Goal: Find specific page/section: Find specific page/section

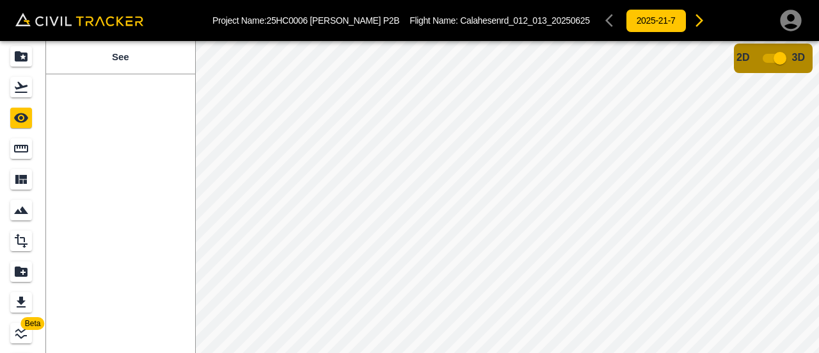
drag, startPoint x: 647, startPoint y: 22, endPoint x: 654, endPoint y: 21, distance: 7.7
click at [687, 21] on button "button" at bounding box center [700, 21] width 26 height 26
click at [682, 22] on icon "button" at bounding box center [689, 20] width 15 height 15
click at [28, 60] on div "Projects" at bounding box center [21, 56] width 22 height 20
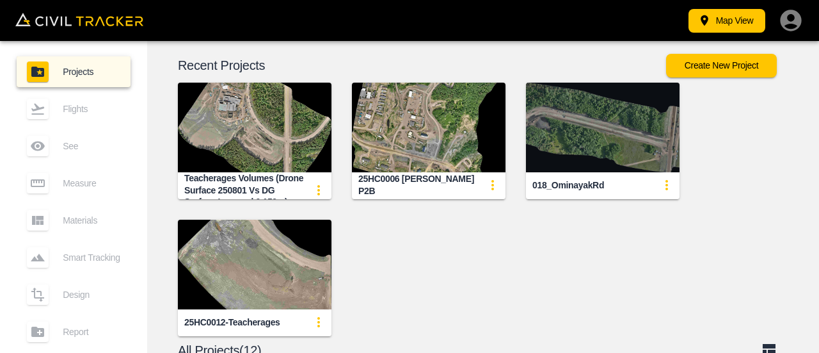
click at [651, 139] on img "button" at bounding box center [603, 128] width 154 height 90
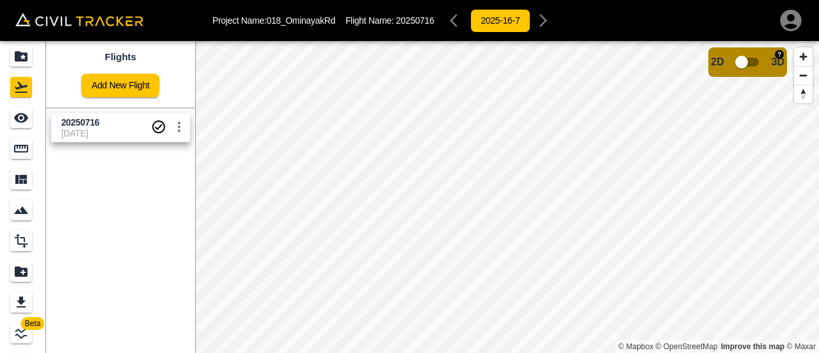
click at [757, 65] on input "checkbox" at bounding box center [741, 62] width 73 height 24
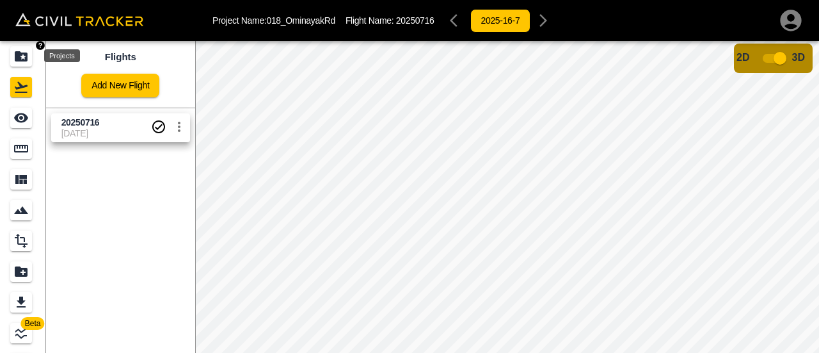
click at [29, 60] on div "Projects" at bounding box center [21, 56] width 22 height 20
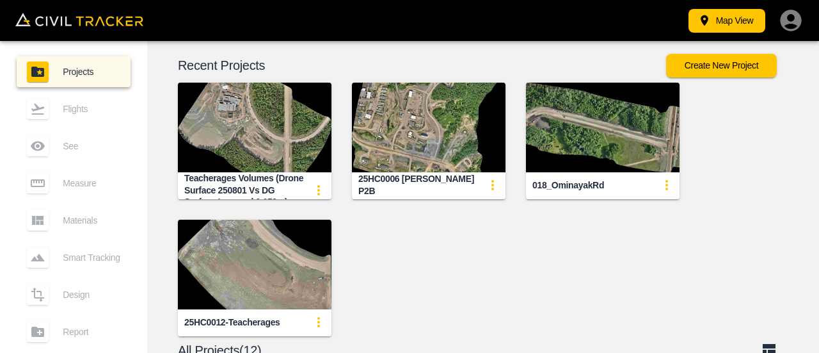
click at [404, 128] on img "button" at bounding box center [429, 128] width 154 height 90
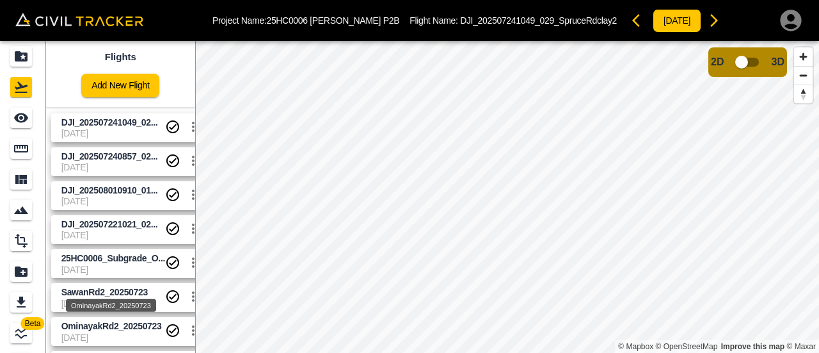
click at [122, 328] on span "OminayakRd2_20250723" at bounding box center [111, 326] width 101 height 10
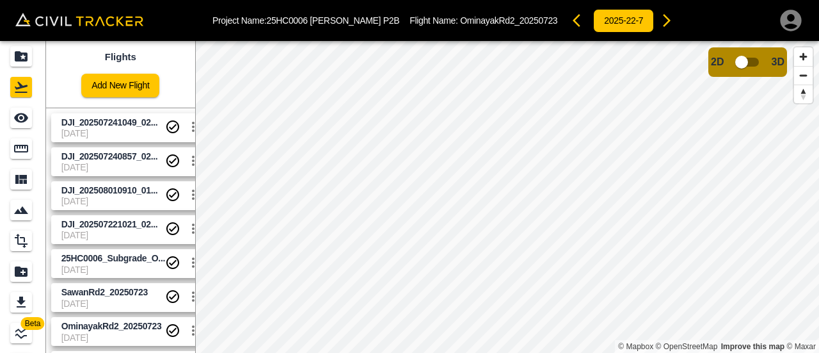
click at [819, 341] on html "Project Name: 25HC0006 [PERSON_NAME] P2B Flight Name: OminayakRd2_20250723 2025…" at bounding box center [409, 176] width 819 height 353
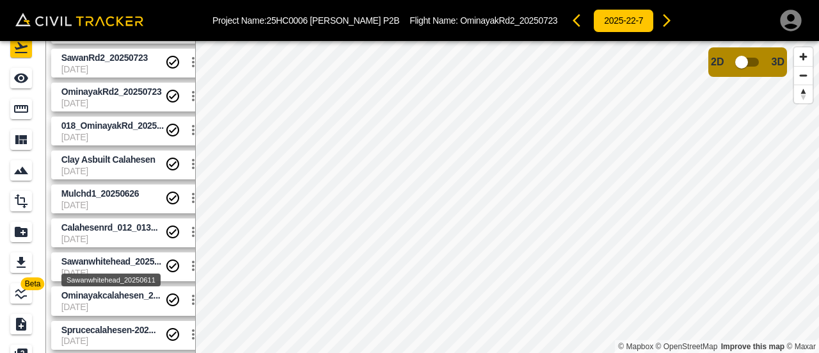
scroll to position [41, 0]
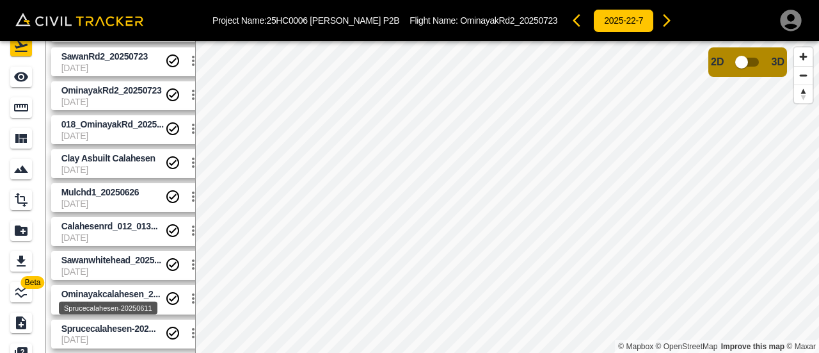
click at [99, 302] on div "Sprucecalahesen-20250611" at bounding box center [108, 308] width 99 height 13
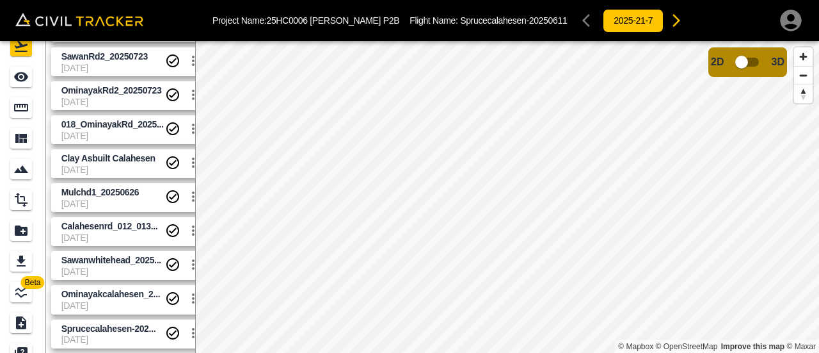
click at [97, 131] on span "[DATE]" at bounding box center [113, 136] width 104 height 10
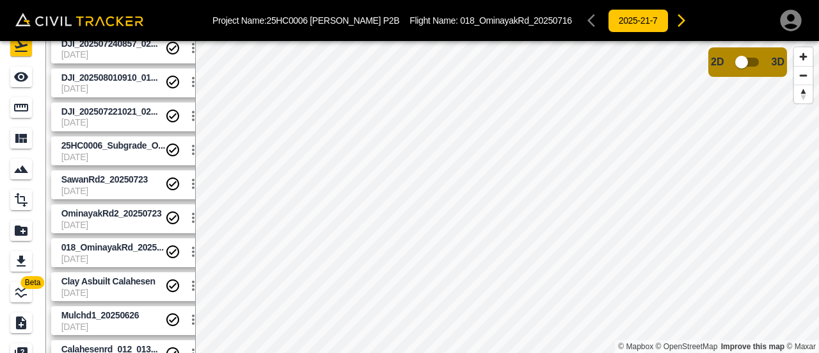
scroll to position [195, 0]
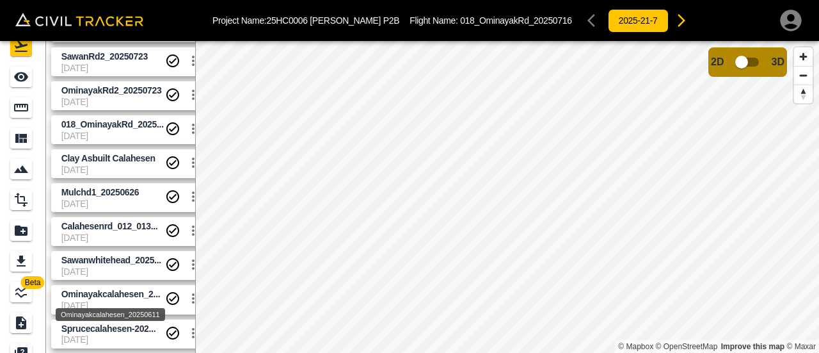
click at [113, 298] on span "Ominayakcalahesen_2..." at bounding box center [110, 294] width 99 height 10
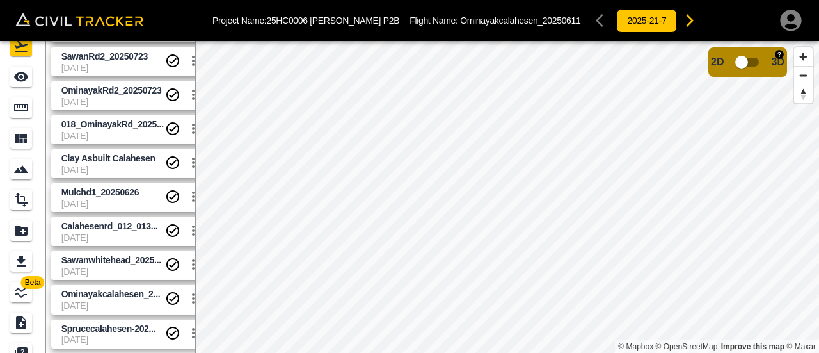
click at [761, 61] on input "checkbox" at bounding box center [741, 62] width 73 height 24
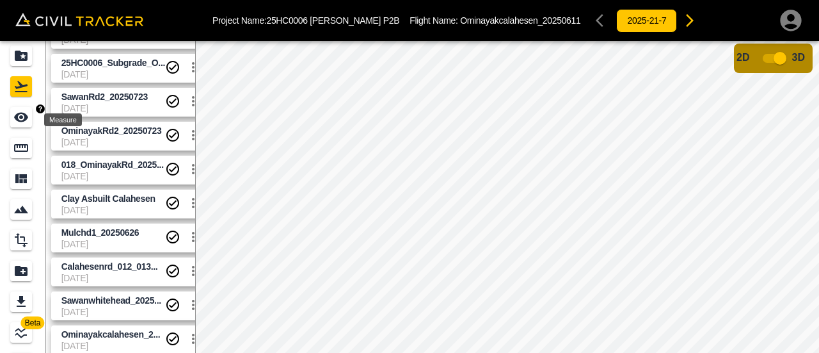
scroll to position [0, 0]
click at [17, 60] on icon "Projects" at bounding box center [21, 56] width 13 height 10
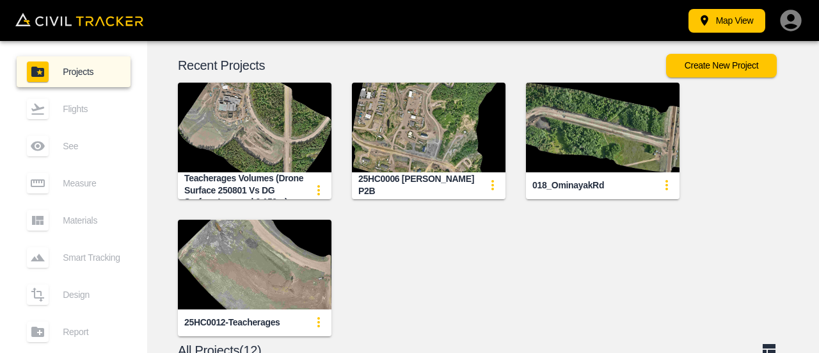
click at [269, 152] on img "button" at bounding box center [255, 128] width 154 height 90
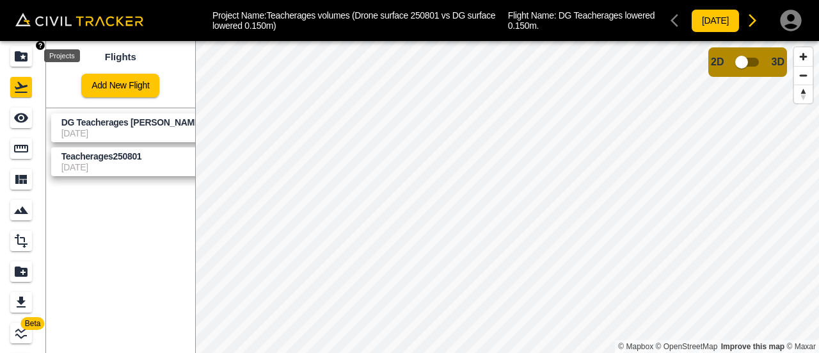
click at [25, 60] on icon "Projects" at bounding box center [21, 56] width 13 height 10
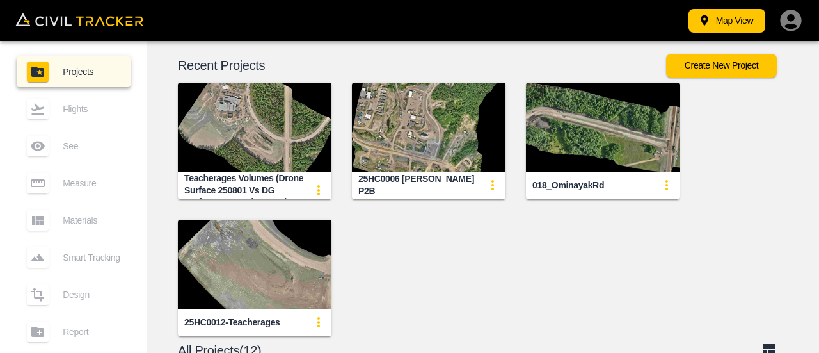
click at [442, 135] on img "button" at bounding box center [429, 128] width 154 height 90
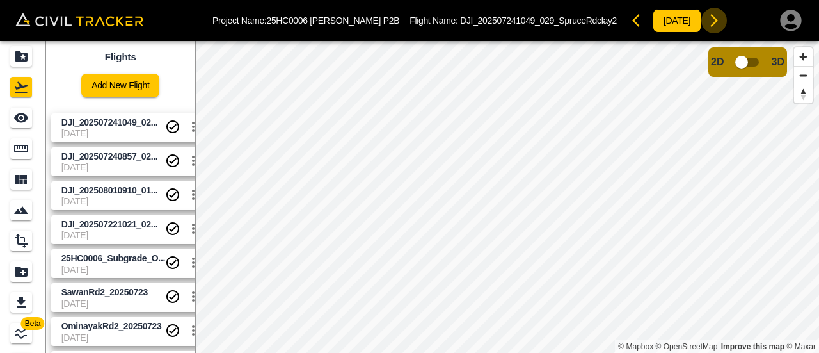
click at [707, 24] on icon "button" at bounding box center [714, 20] width 15 height 15
click at [702, 24] on icon "button" at bounding box center [709, 20] width 15 height 15
click at [628, 16] on icon "button" at bounding box center [635, 20] width 15 height 15
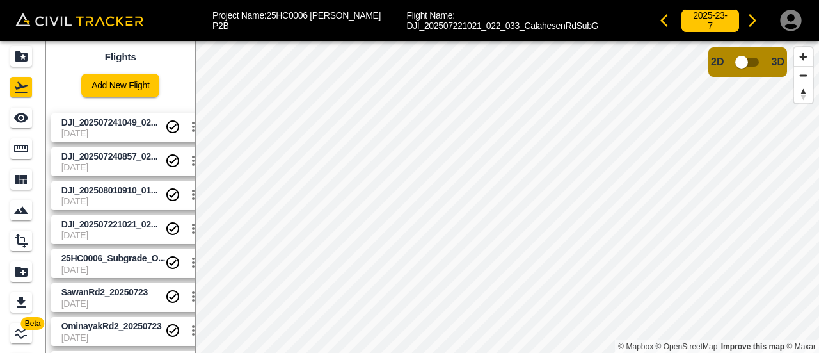
click at [661, 20] on icon "button" at bounding box center [668, 20] width 15 height 15
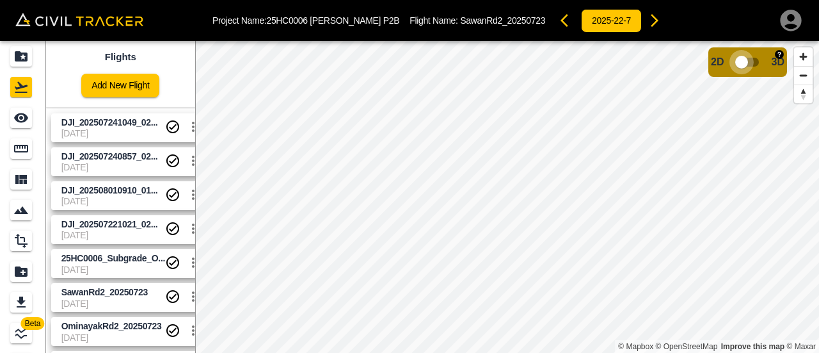
click at [745, 63] on input "checkbox" at bounding box center [741, 62] width 73 height 24
